Goal: Task Accomplishment & Management: Use online tool/utility

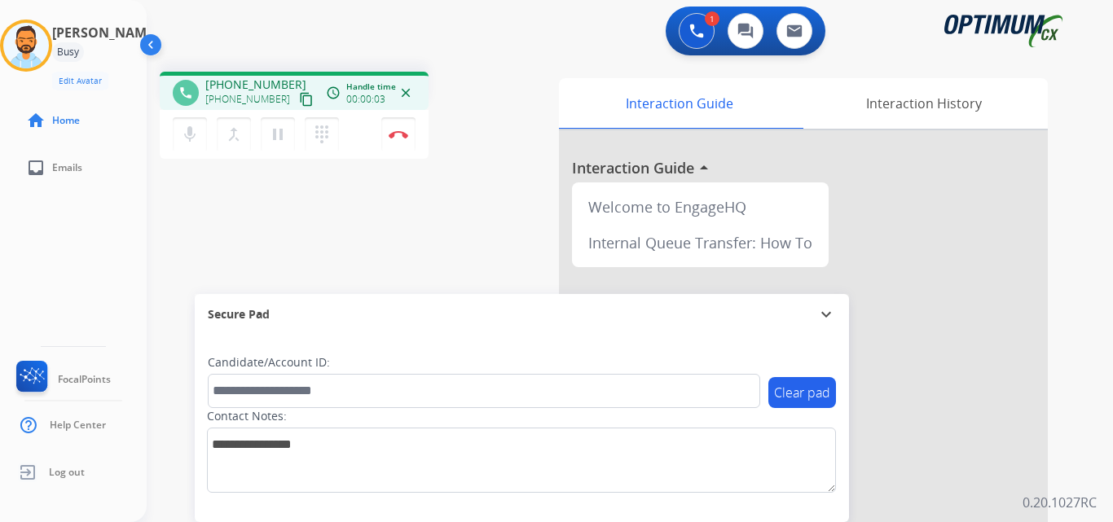
click at [296, 108] on button "content_copy" at bounding box center [306, 100] width 20 height 20
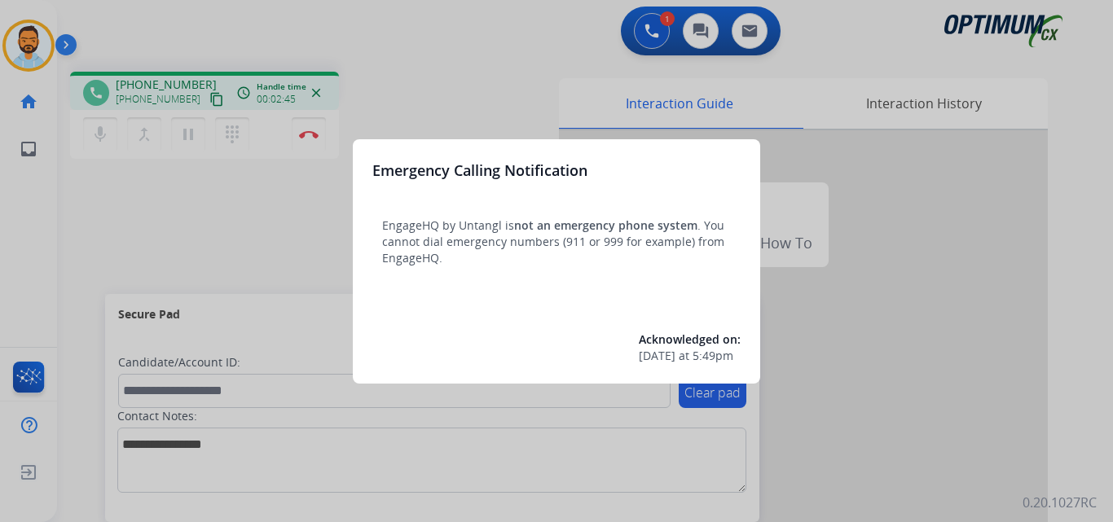
click at [146, 240] on div at bounding box center [556, 261] width 1113 height 522
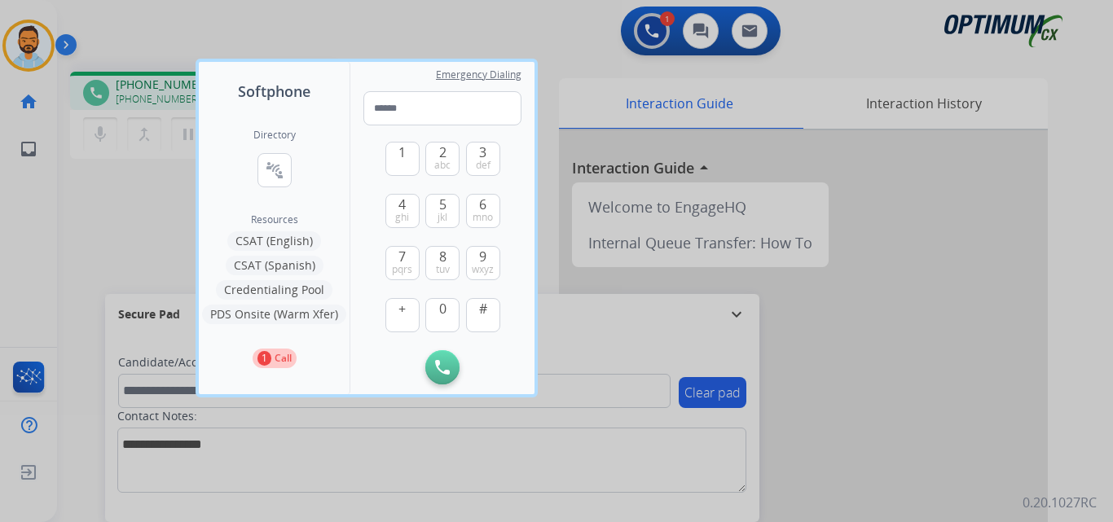
click at [133, 232] on div at bounding box center [556, 261] width 1113 height 522
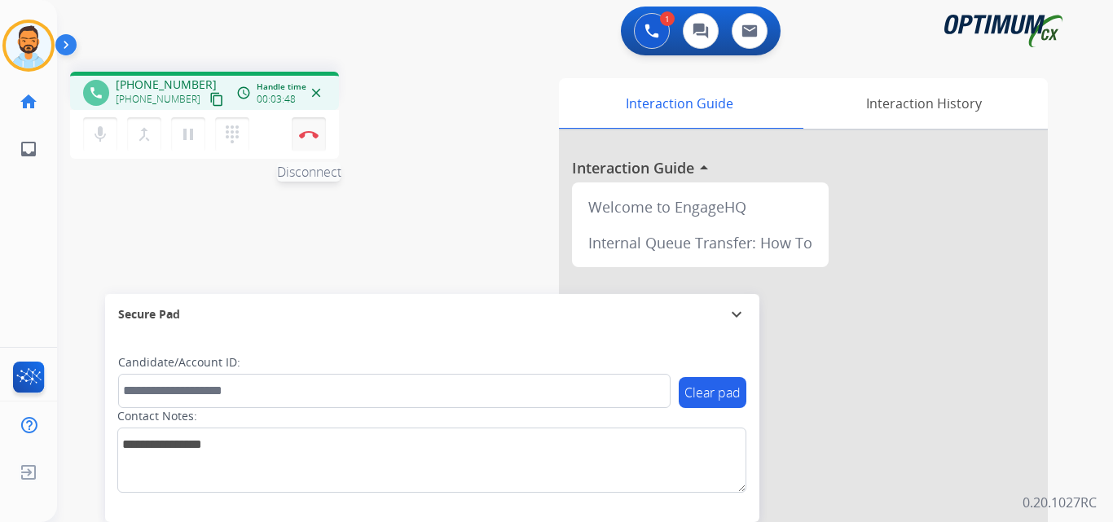
click at [310, 132] on img at bounding box center [309, 134] width 20 height 8
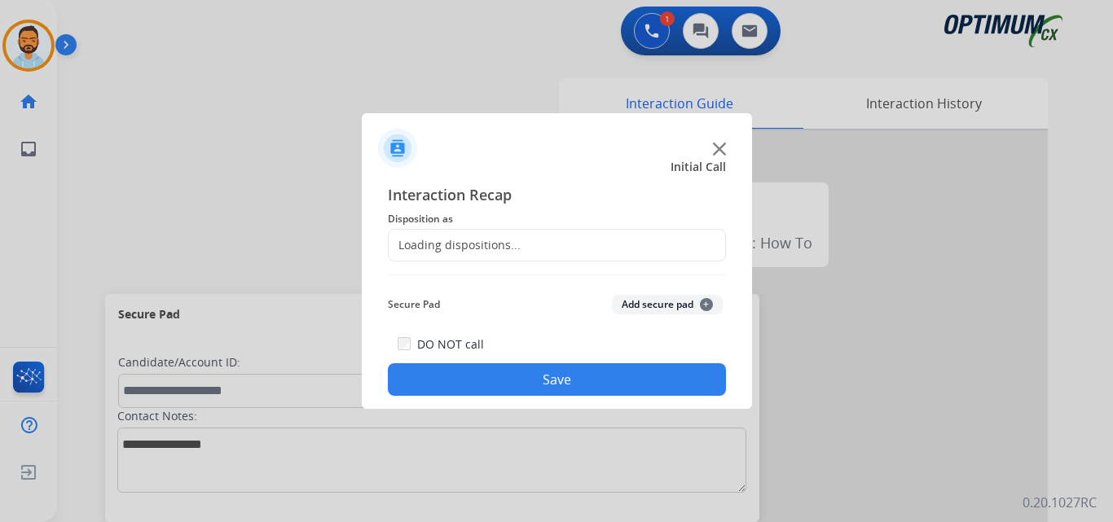
click at [492, 254] on div "Loading dispositions..." at bounding box center [557, 245] width 338 height 33
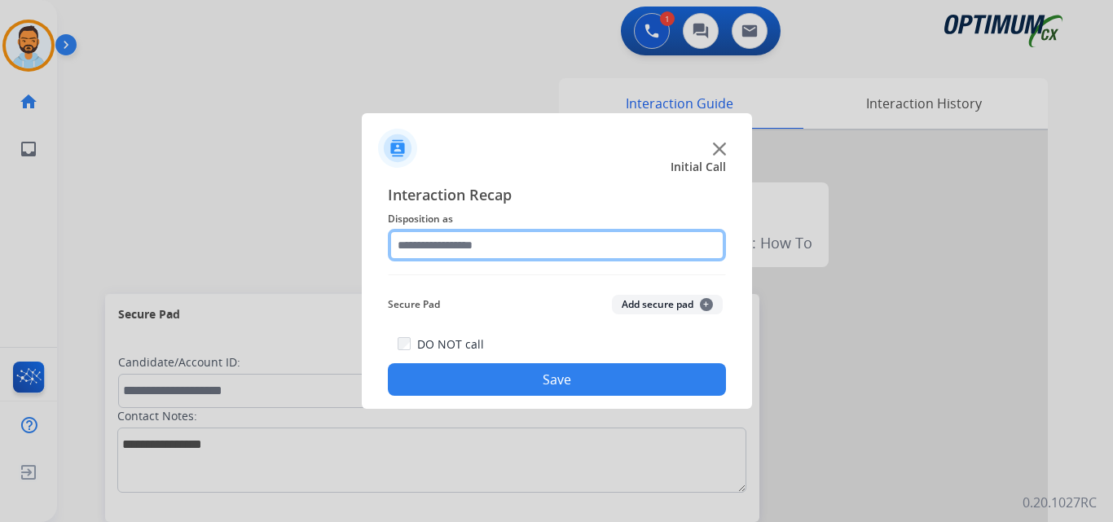
click at [562, 239] on input "text" at bounding box center [557, 245] width 338 height 33
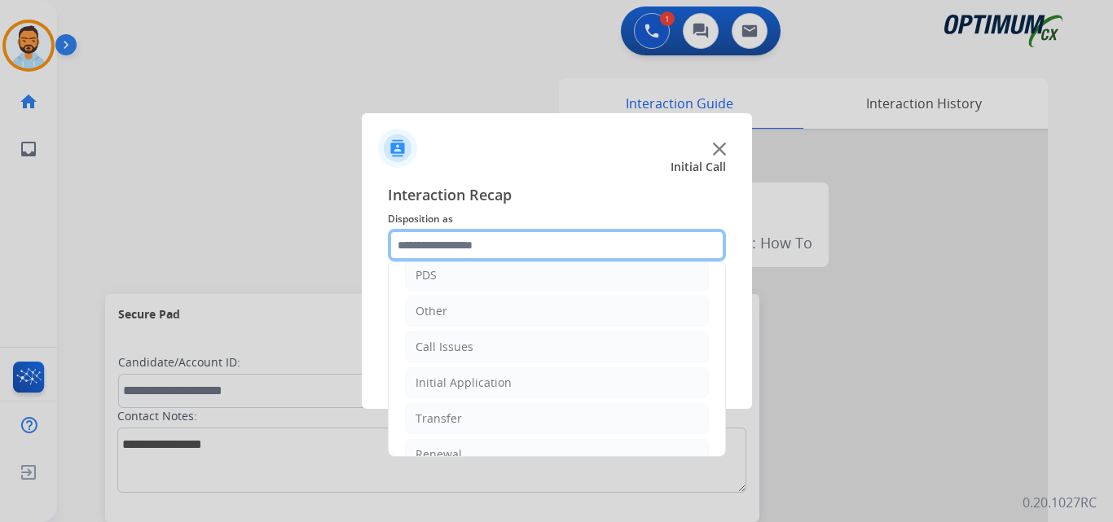
scroll to position [107, 0]
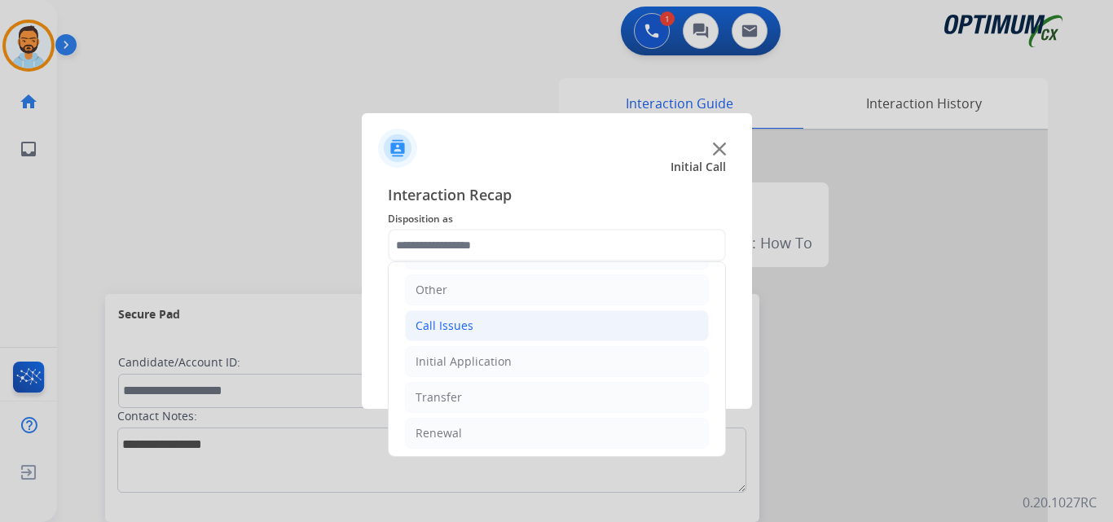
click at [510, 331] on li "Call Issues" at bounding box center [557, 325] width 304 height 31
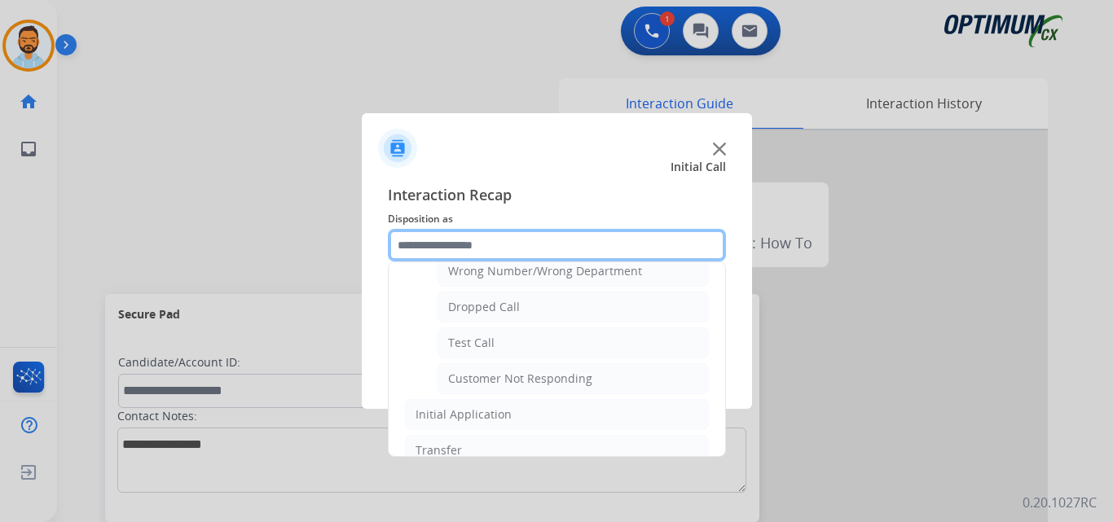
scroll to position [239, 0]
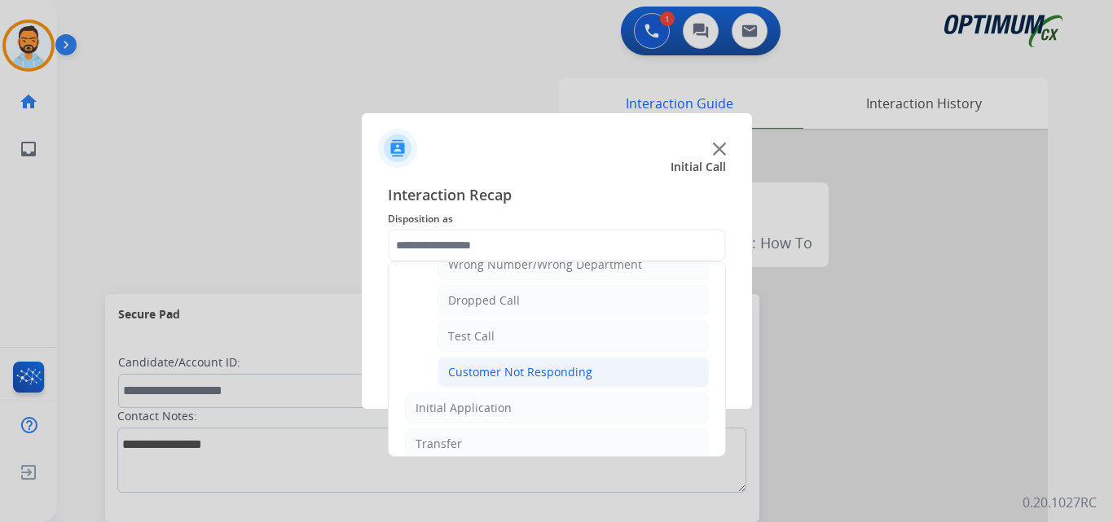
click at [573, 370] on div "Customer Not Responding" at bounding box center [520, 372] width 144 height 16
type input "**********"
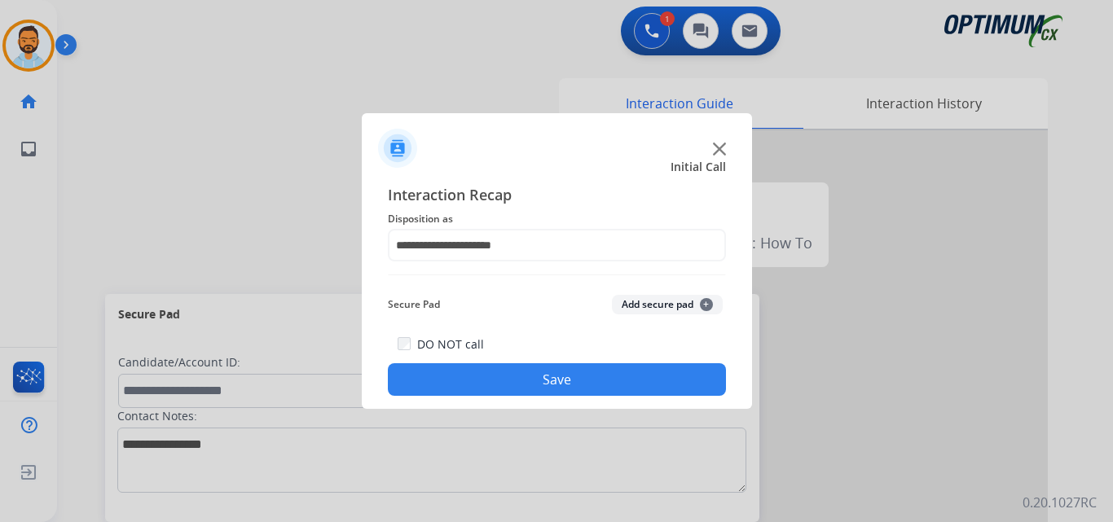
click at [567, 388] on button "Save" at bounding box center [557, 379] width 338 height 33
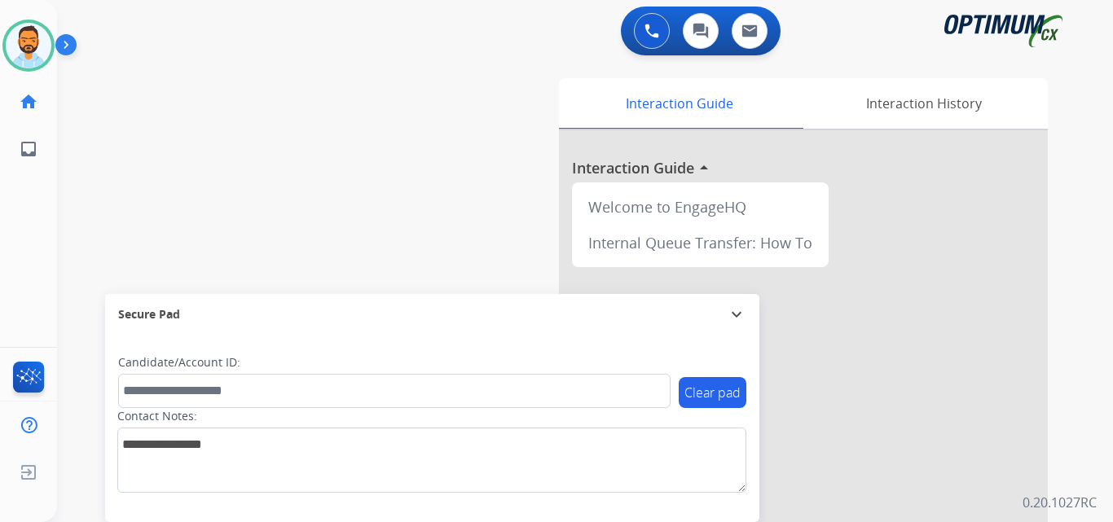
click at [64, 42] on img at bounding box center [69, 48] width 28 height 31
